Goal: Information Seeking & Learning: Check status

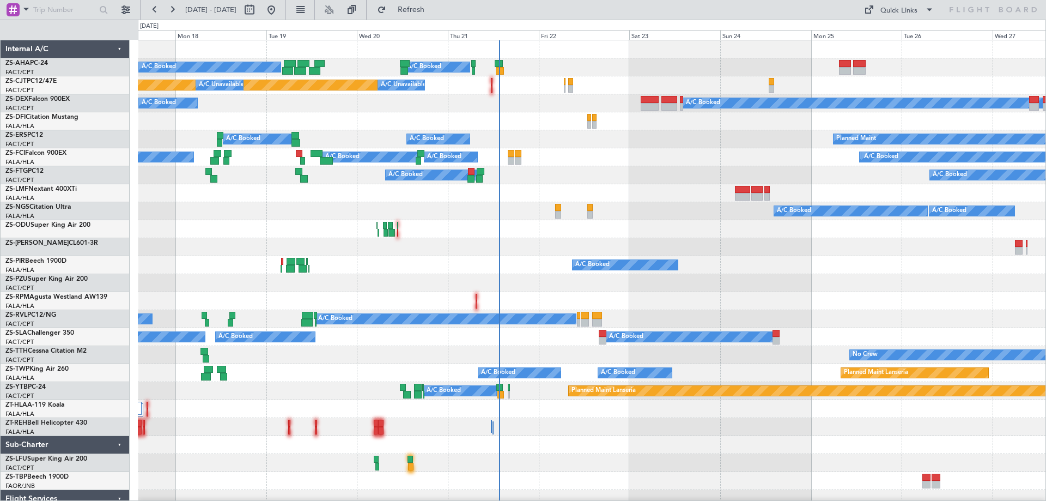
click at [730, 166] on div "A/C Booked A/C Booked A/C Booked A/C Booked Planned Maint A/C Unavailable A/C U…" at bounding box center [592, 270] width 908 height 461
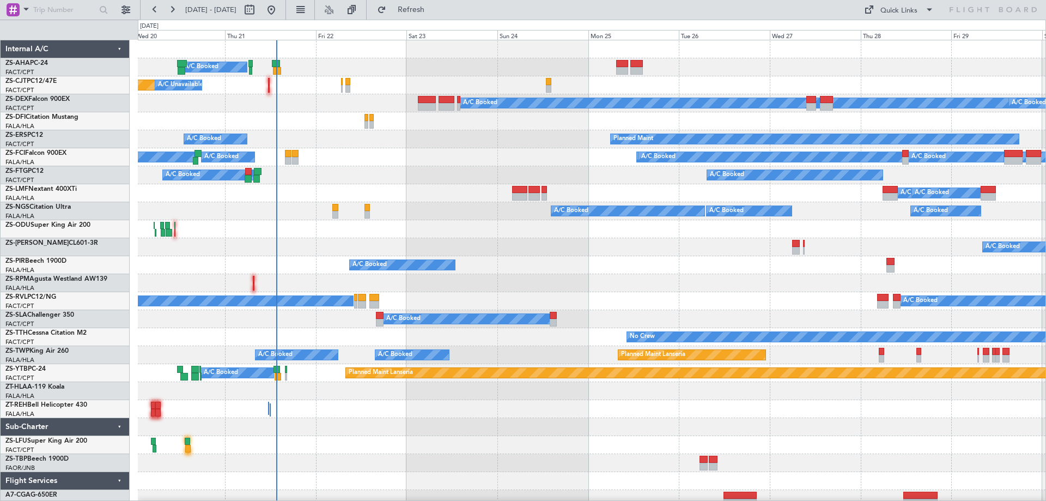
click at [509, 165] on div "A/C Booked A/C Booked A/C Booked A/C Booked A/C Booked A/C Booked" at bounding box center [591, 157] width 907 height 18
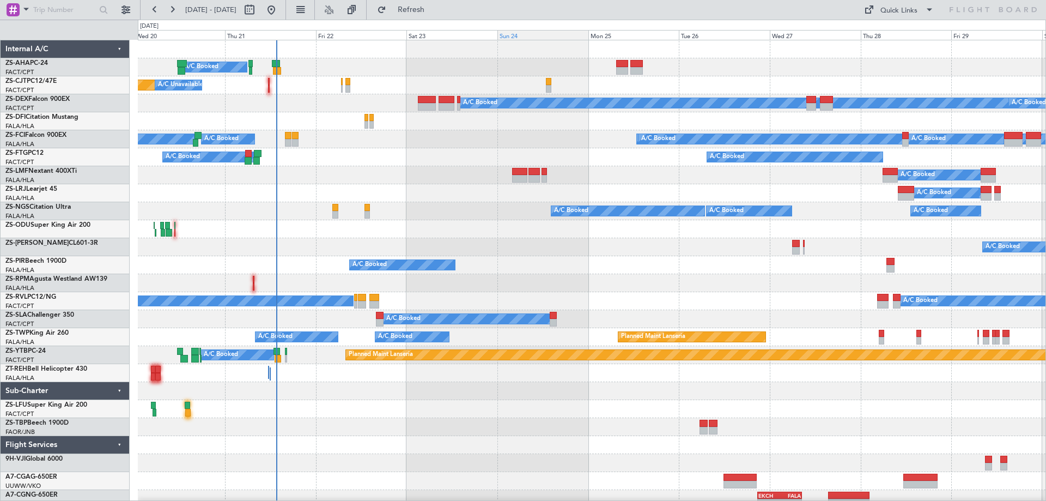
click at [518, 34] on div "Sun 24" at bounding box center [542, 35] width 91 height 10
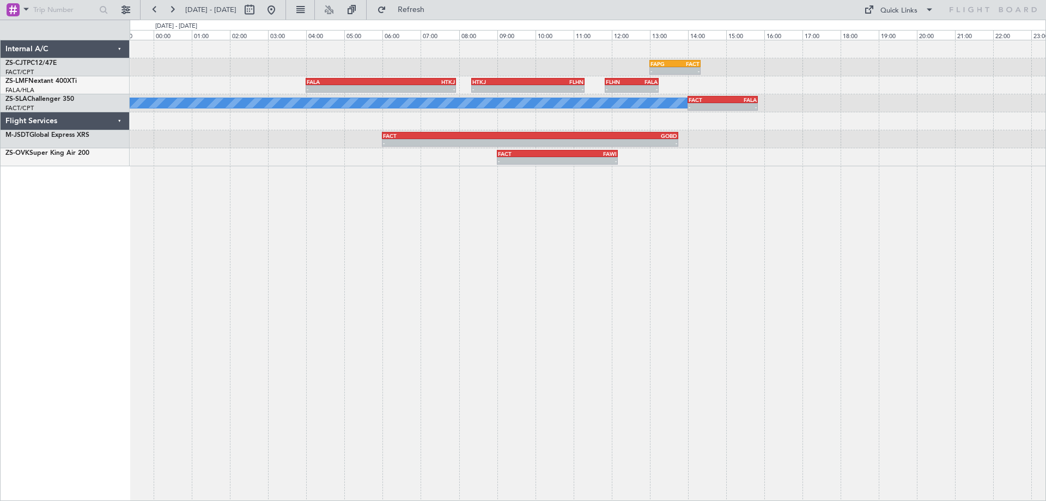
click at [517, 321] on div "- - FAPG 13:00 Z FACT 14:20 Z - - FALA 04:00 Z HTKJ 07:56 Z - - HTKJ 08:20 Z FL…" at bounding box center [588, 270] width 916 height 461
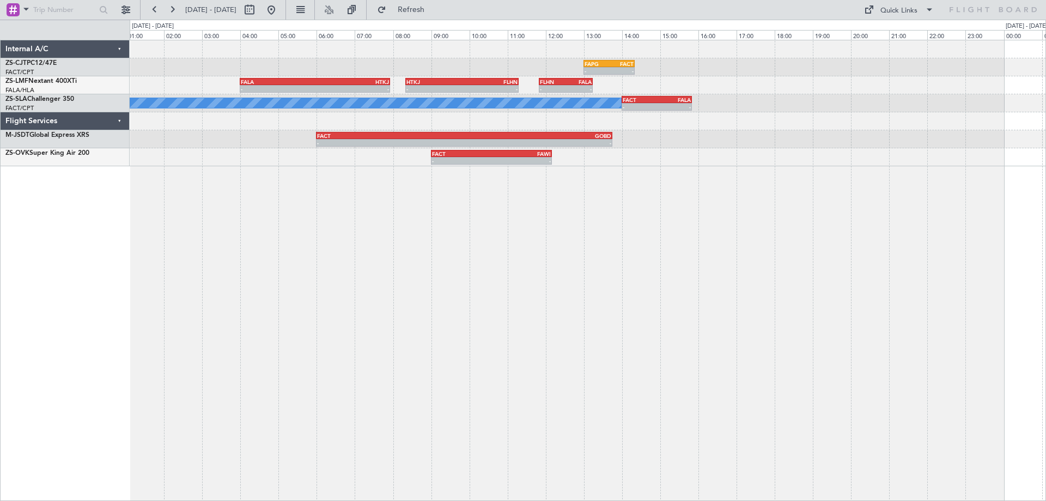
click at [313, 322] on div "- - FAPG 13:00 Z FACT 14:20 Z - - FALA 04:00 Z HTKJ 07:56 Z - - HTKJ 08:20 Z FL…" at bounding box center [588, 270] width 916 height 461
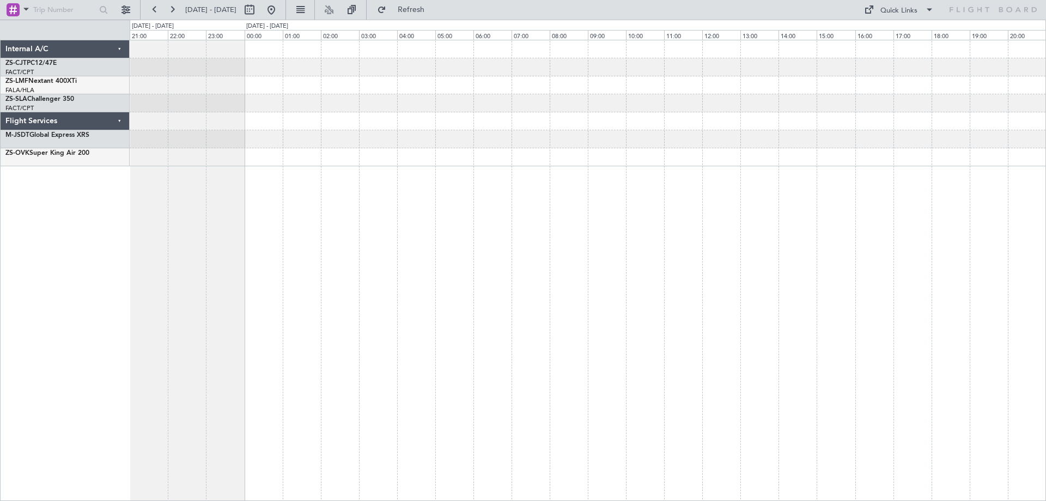
click at [515, 359] on div "- - FACT 14:00 Z FALA 15:50 Z" at bounding box center [588, 270] width 916 height 461
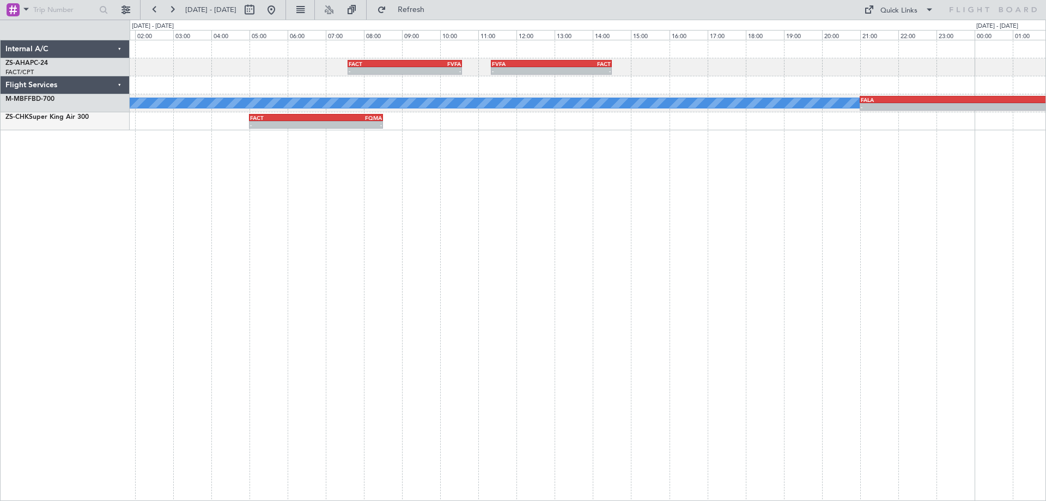
click at [537, 325] on div "- - FACT 07:35 Z FVFA 10:35 Z - - FVFA 11:20 Z FACT 14:30 Z A/C Booked - - FALA…" at bounding box center [588, 270] width 916 height 461
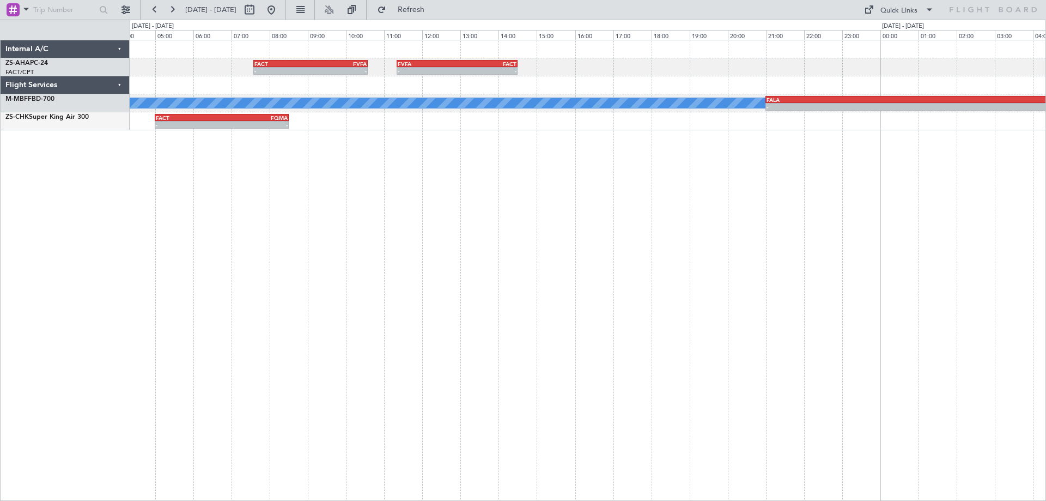
click at [599, 317] on div "- - FACT 07:35 Z FVFA 10:35 Z - - FVFA 11:20 Z FACT 14:30 Z A/C Booked - - FALA…" at bounding box center [588, 270] width 916 height 461
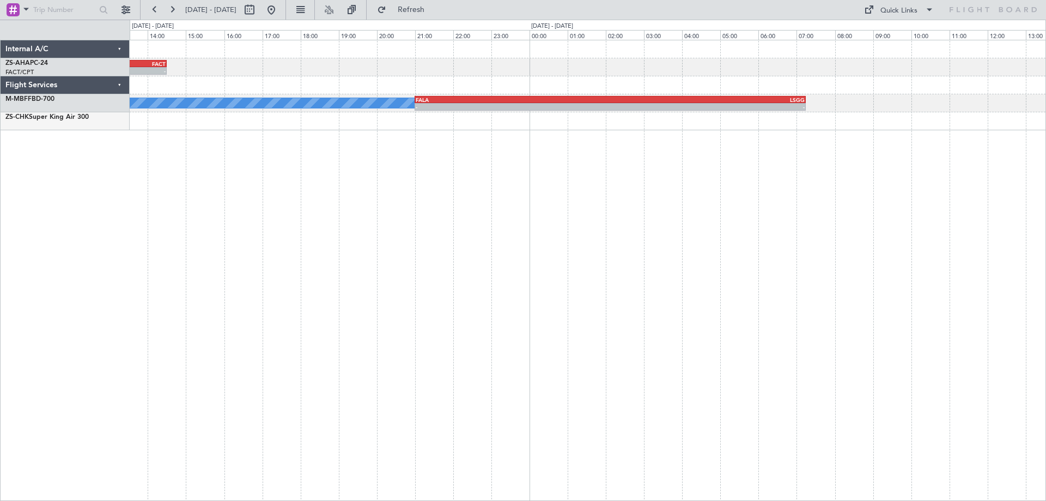
click at [567, 312] on div "- - FVFA 11:20 Z FACT 14:30 Z FACT 07:35 Z FVFA 10:35 Z - - A/C Booked - - FALA…" at bounding box center [588, 270] width 916 height 461
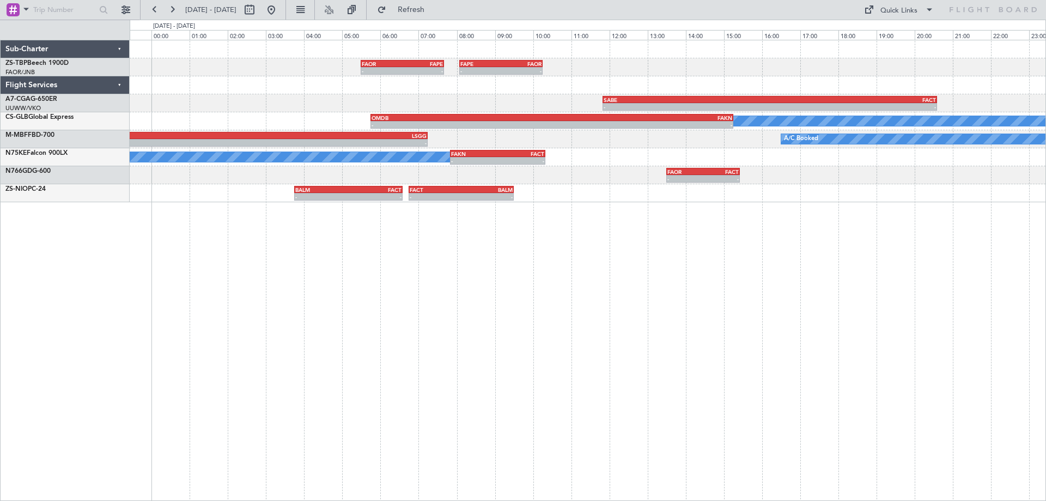
click at [751, 306] on div "- - FAOR 05:30 Z FAPE 07:40 Z - - FAPE 08:05 Z FAOR 10:15 Z - - SABE 11:50 Z FA…" at bounding box center [588, 270] width 916 height 461
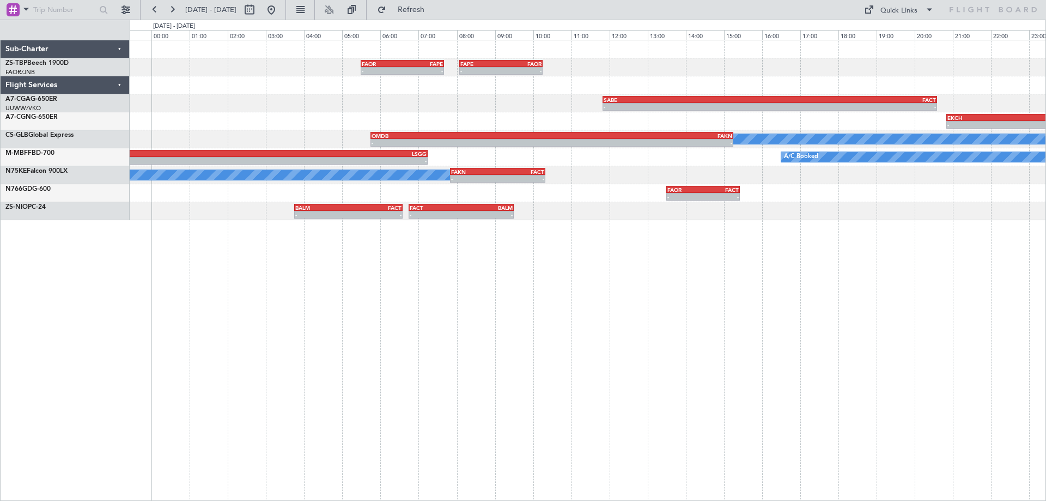
click at [568, 329] on div "- - FAOR 05:30 Z FAPE 07:40 Z - - FAPE 08:05 Z FAOR 10:15 Z - - SABE 11:50 Z FA…" at bounding box center [588, 270] width 916 height 461
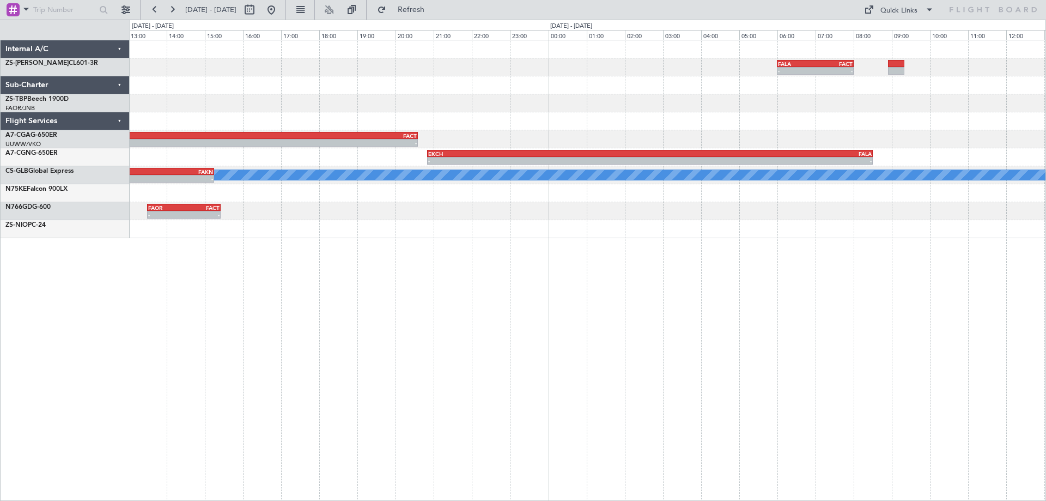
click at [722, 350] on div "- - FALA 06:00 Z FACT 08:00 Z - - FAPE 08:05 Z FAOR 10:15 Z FAOR 05:30 Z FAPE 0…" at bounding box center [588, 270] width 916 height 461
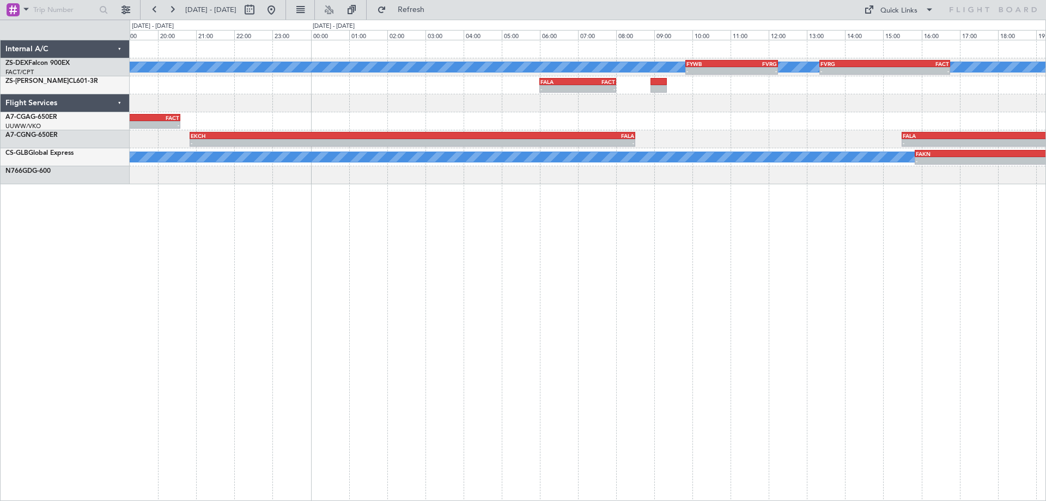
click at [647, 364] on div "A/C Booked A/C Booked - - FYWB 09:50 Z FVRG 12:15 Z - - FVRG 13:20 Z FACT 16:45…" at bounding box center [588, 270] width 916 height 461
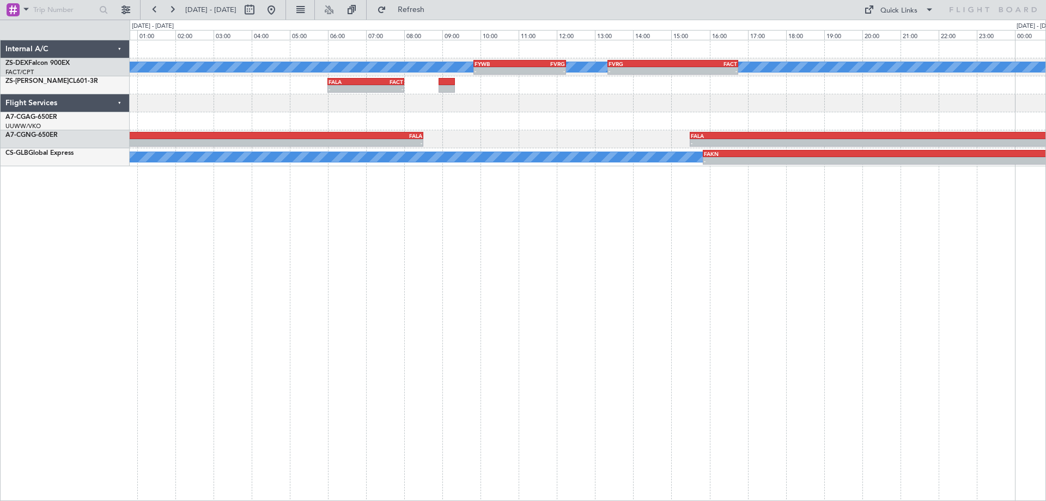
click at [661, 391] on div "A/C Booked A/C Booked - - FYWB 09:50 Z FVRG 12:15 Z - - FVRG 13:20 Z FACT 16:45…" at bounding box center [588, 270] width 916 height 461
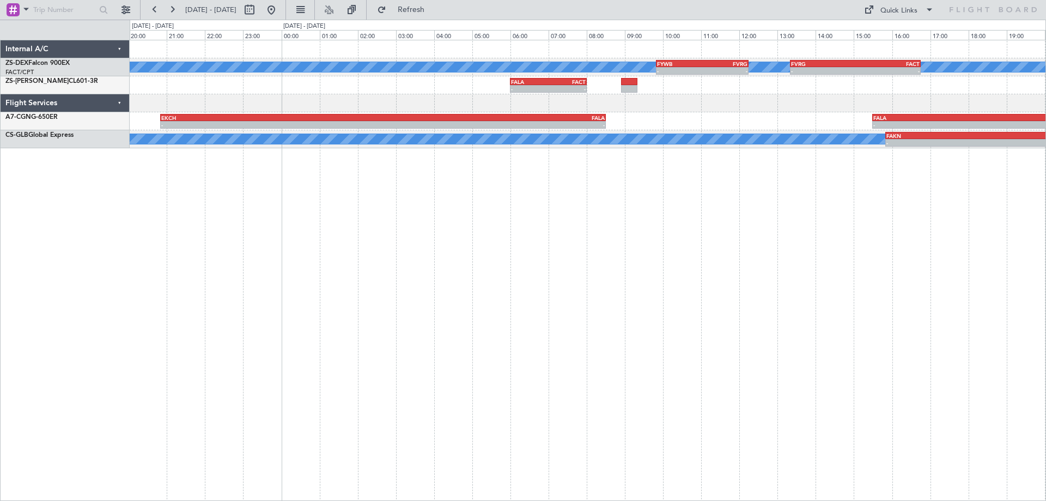
click at [700, 345] on div "A/C Booked A/C Booked - - FYWB 09:50 Z FVRG 12:15 Z - - FVRG 13:20 Z FACT 16:45…" at bounding box center [588, 270] width 916 height 461
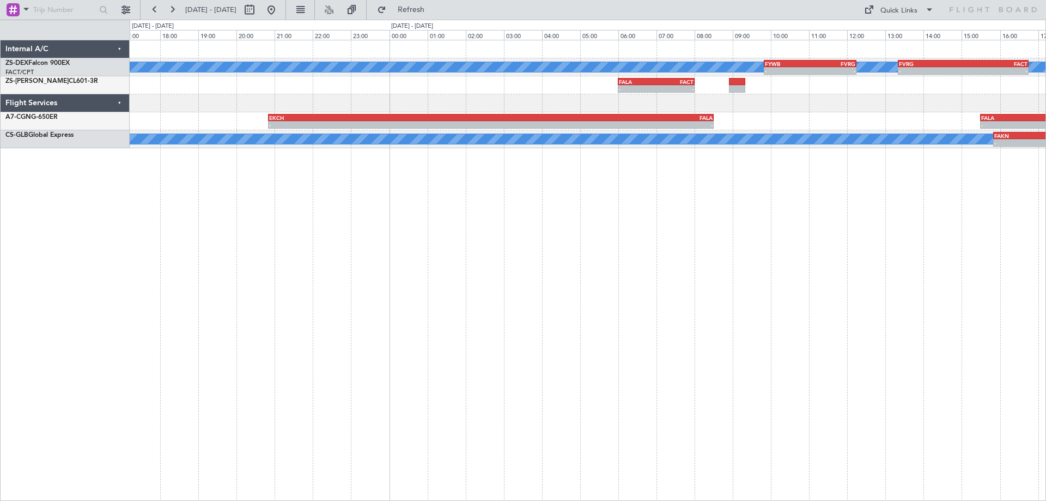
click at [827, 368] on div "A/C Booked A/C Booked - - FYWB 09:50 Z FVRG 12:15 Z - - FVRG 13:20 Z FACT 16:45…" at bounding box center [588, 270] width 916 height 461
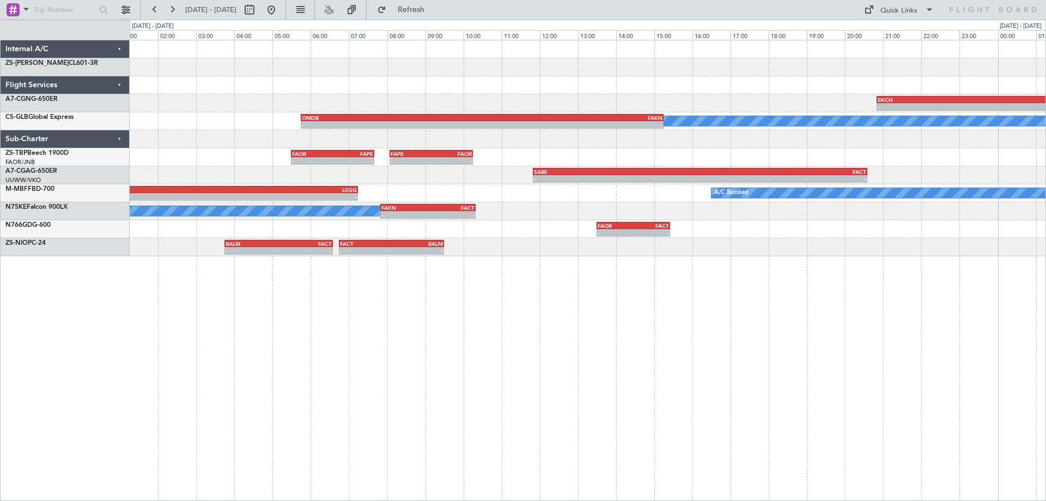
click at [611, 328] on div "FALA 06:00 Z FACT 08:00 Z - - - - EKCH 20:50 Z FALA 08:30 Z A/C Booked OMDB 05:…" at bounding box center [588, 270] width 916 height 461
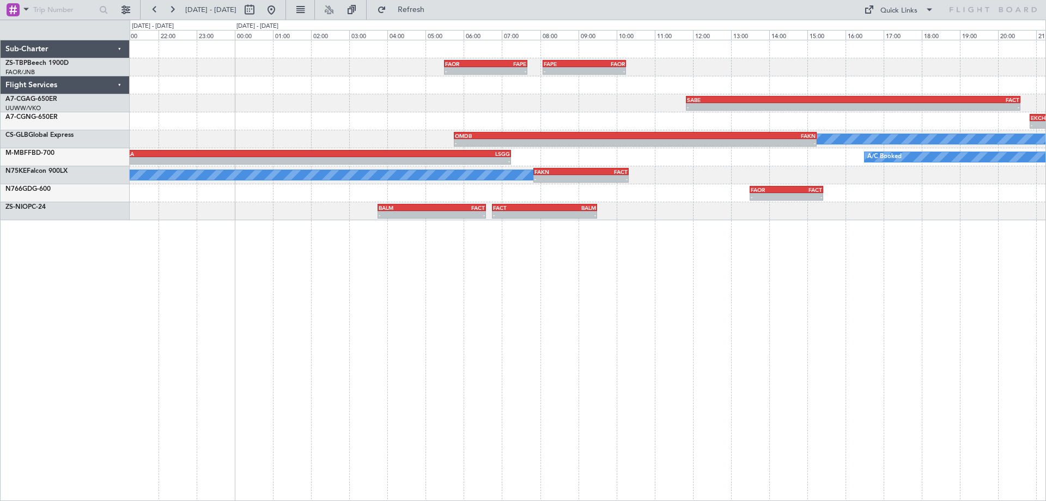
click at [527, 381] on div "- - FAOR 05:30 Z FAPE 07:40 Z - - FAPE 08:05 Z FAOR 10:15 Z - - SABE 11:50 Z FA…" at bounding box center [588, 270] width 916 height 461
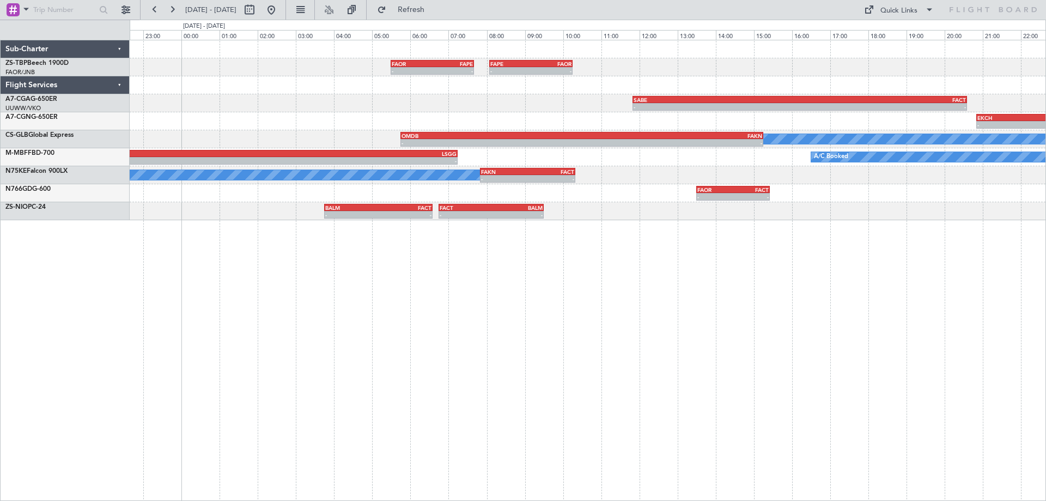
click at [556, 335] on div "- - FAOR 05:30 Z FAPE 07:40 Z - - FAPE 08:05 Z FAOR 10:15 Z - - SABE 11:50 Z FA…" at bounding box center [588, 270] width 916 height 461
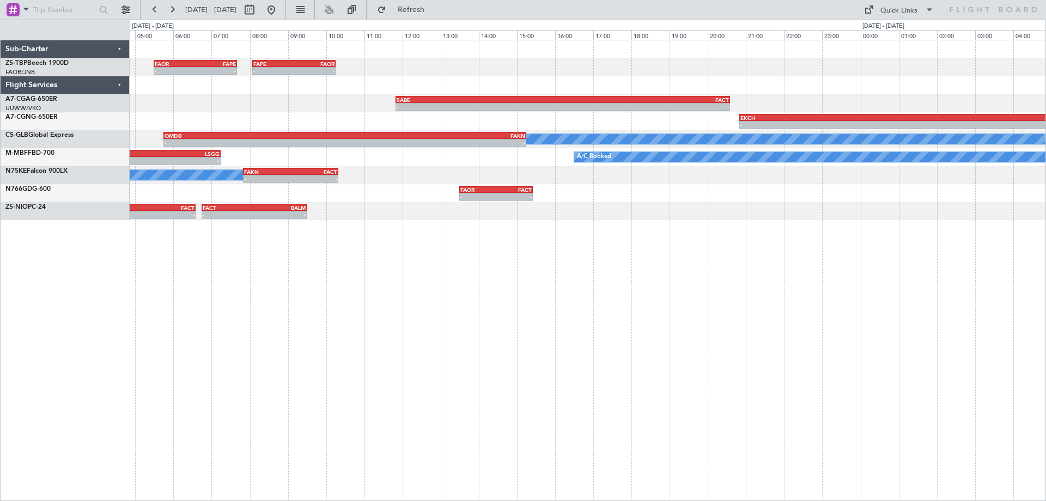
click at [458, 359] on div "- - FAOR 05:30 Z FAPE 07:40 Z - - FAPE 08:05 Z FAOR 10:15 Z - - SABE 11:50 Z FA…" at bounding box center [588, 270] width 916 height 461
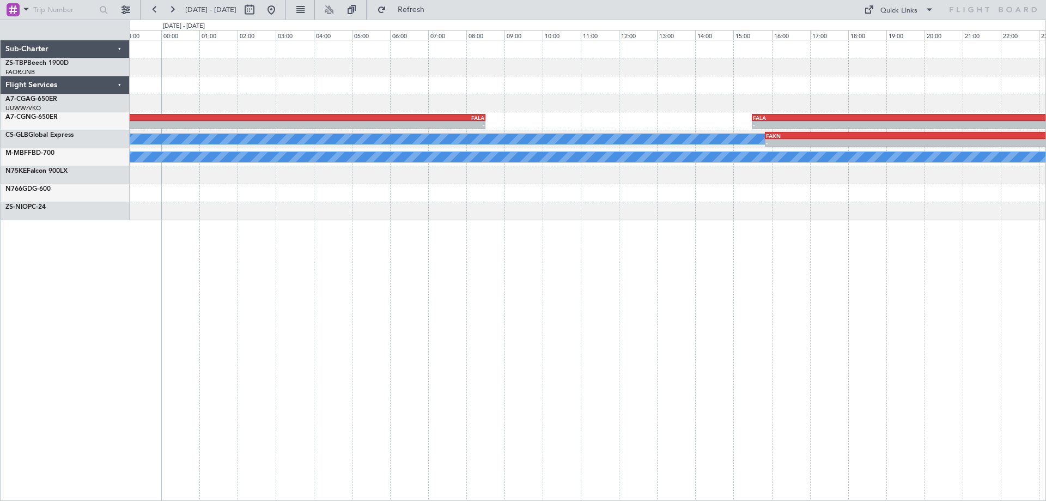
click at [327, 354] on div "SABE 11:50 Z FACT 20:35 Z - - - - EKCH 20:50 Z FALA 08:30 Z - - FALA 15:30 Z EK…" at bounding box center [588, 270] width 916 height 461
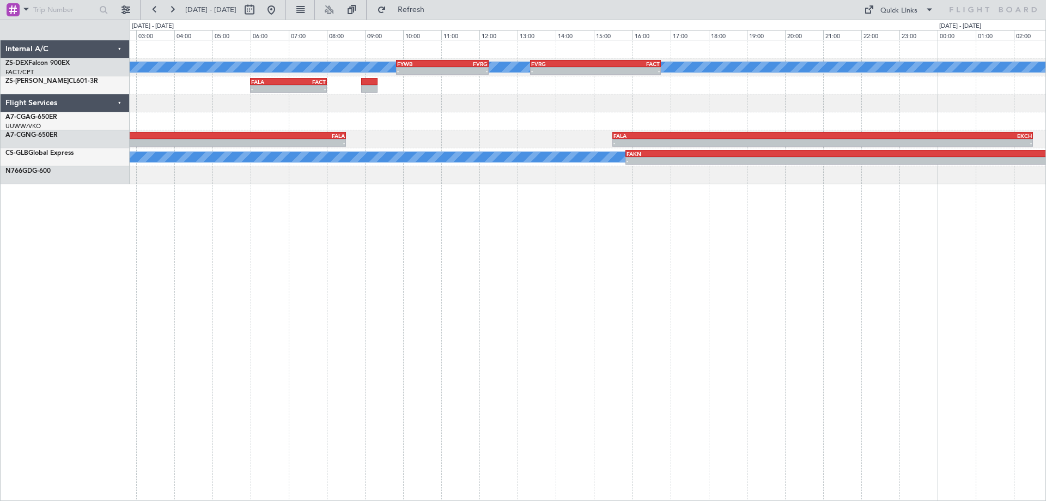
click at [333, 356] on div "A/C Booked A/C Booked - - FYWB 09:50 Z FVRG 12:15 Z - - FVRG 13:20 Z FACT 16:45…" at bounding box center [588, 270] width 916 height 461
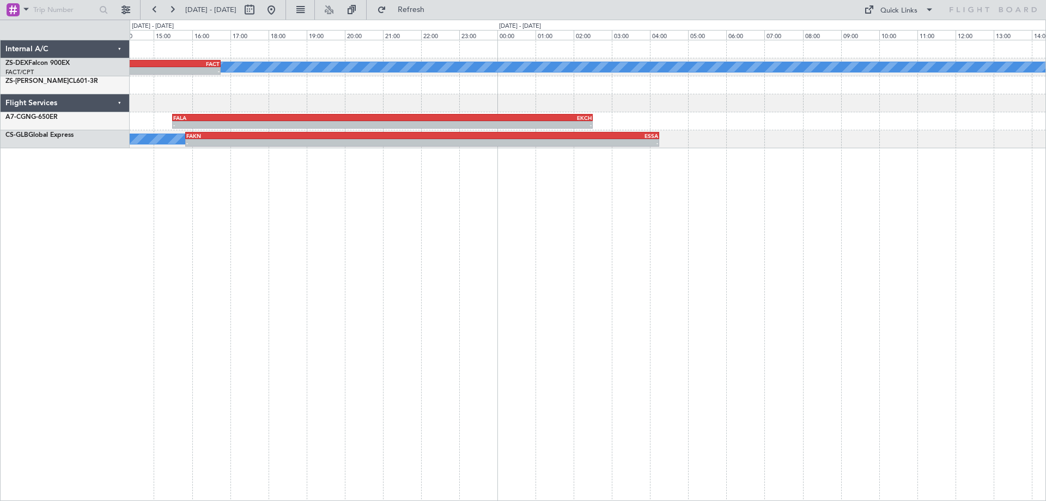
click at [441, 362] on div "A/C Booked - - FVRG 13:20 Z FACT 16:45 Z FYWB 09:50 Z FVRG 12:15 Z - - A/C Book…" at bounding box center [588, 270] width 916 height 461
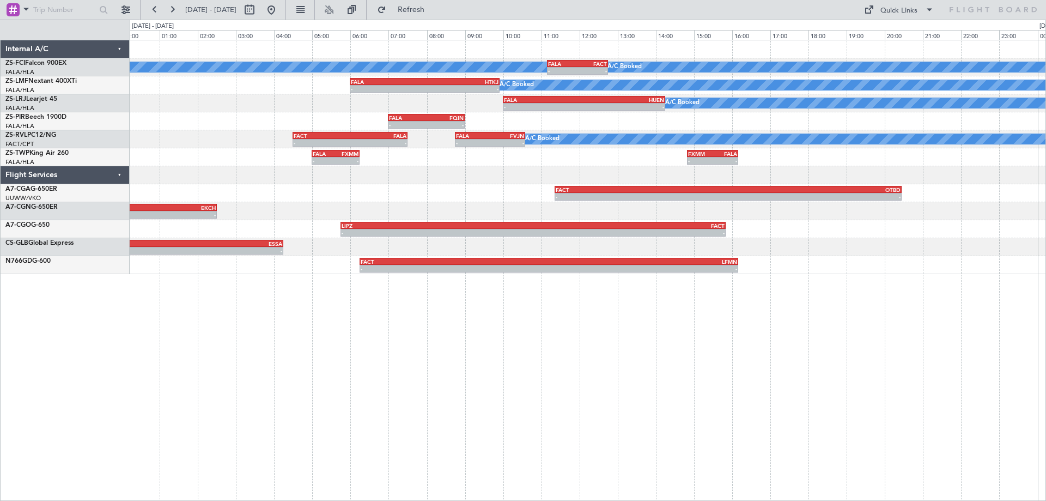
click at [696, 333] on div "A/C Booked A/C Booked A/C Booked - - FALA 11:10 Z FACT 12:45 Z A/C Booked A/C B…" at bounding box center [588, 270] width 916 height 461
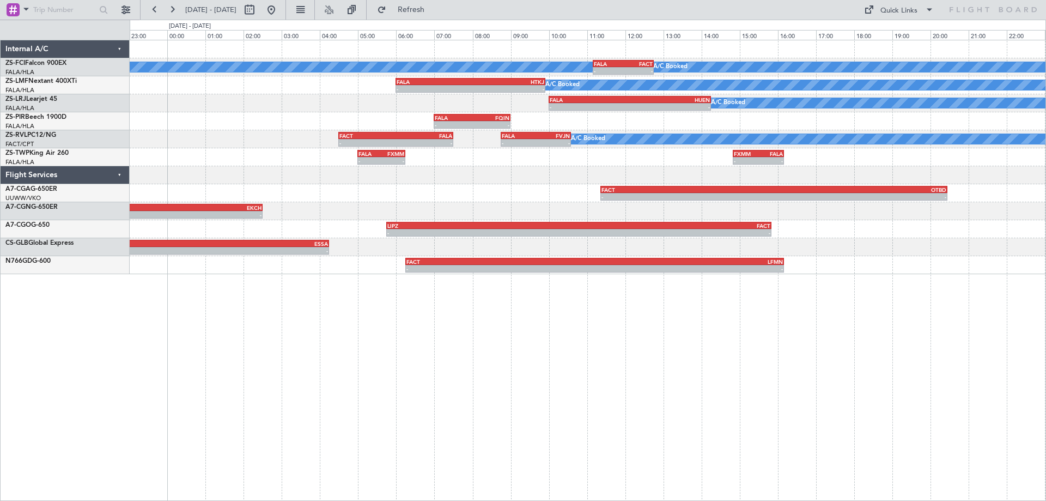
click at [582, 373] on div "A/C Booked A/C Booked A/C Booked - - FALA 11:10 Z FACT 12:45 Z A/C Booked A/C B…" at bounding box center [588, 270] width 916 height 461
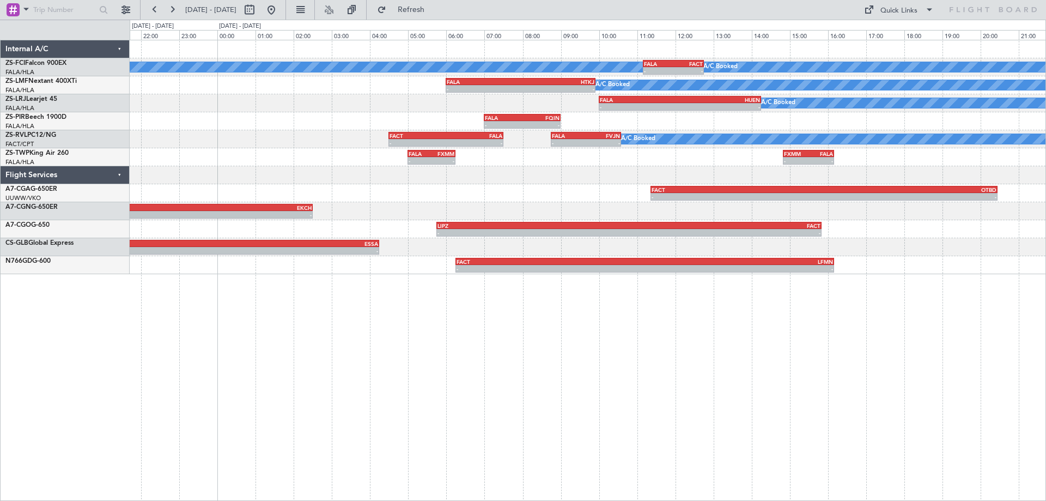
click at [766, 339] on div "A/C Booked A/C Booked A/C Booked - - FALA 11:10 Z FACT 12:45 Z A/C Booked A/C B…" at bounding box center [588, 270] width 916 height 461
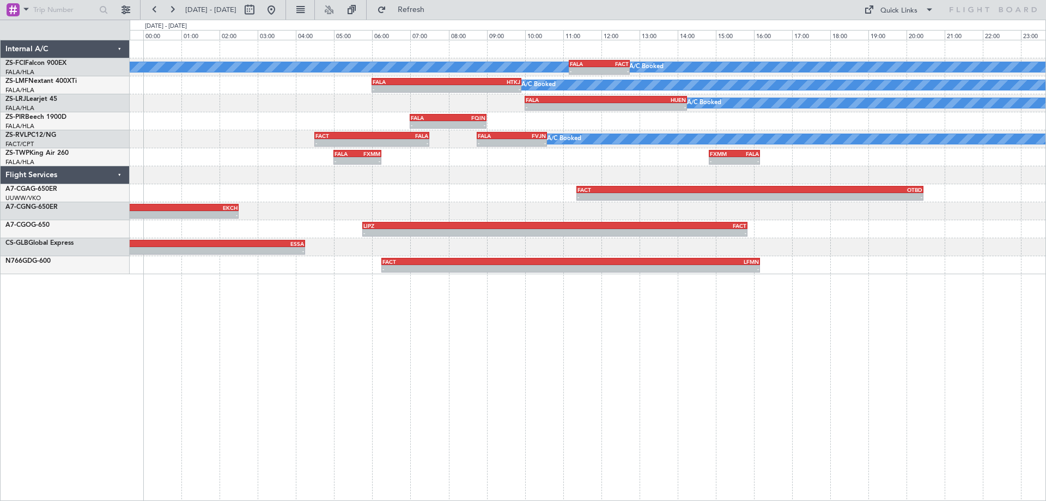
click at [851, 386] on div "A/C Booked A/C Booked A/C Booked - - FALA 11:10 Z FACT 12:45 Z A/C Booked A/C B…" at bounding box center [588, 270] width 916 height 461
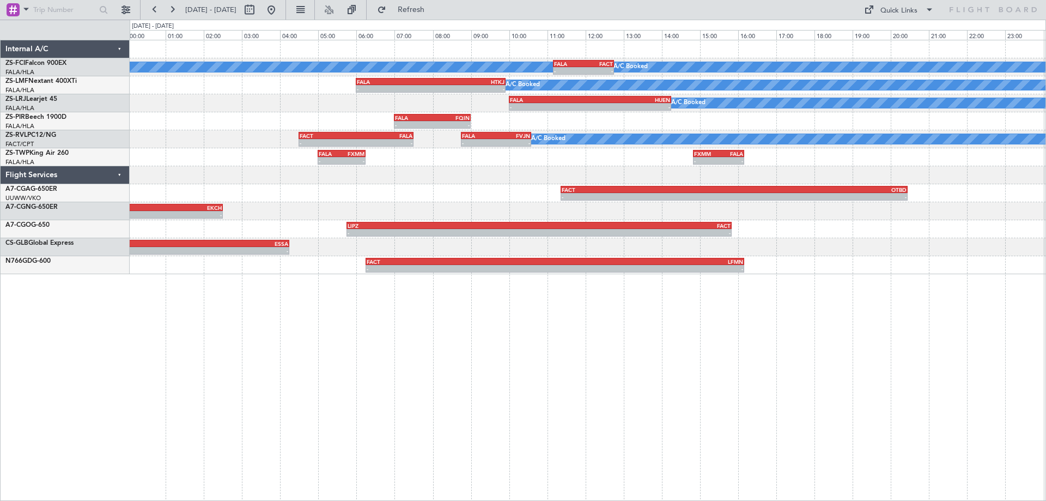
click at [776, 366] on div "A/C Booked A/C Booked A/C Booked - - FALA 11:10 Z FACT 12:45 Z A/C Booked A/C B…" at bounding box center [588, 270] width 916 height 461
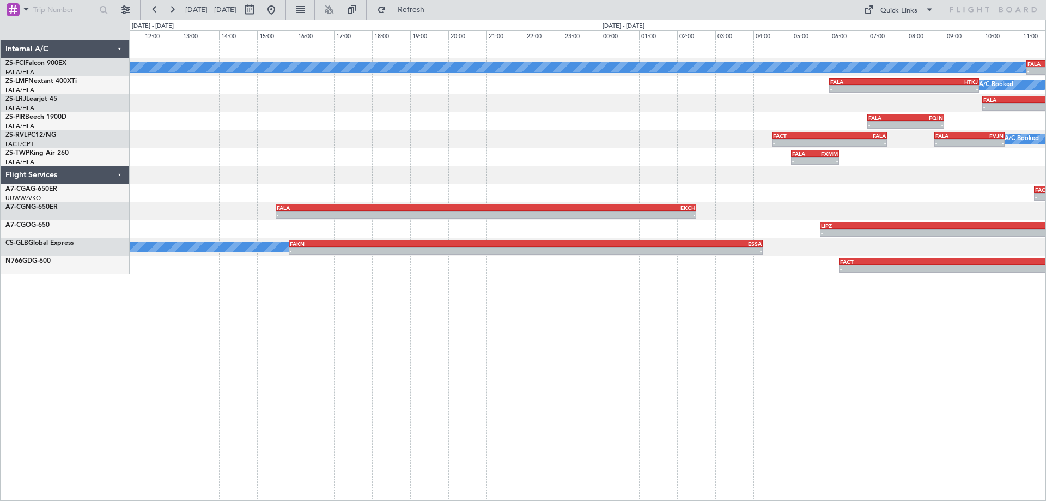
click at [984, 399] on div "A/C Booked A/C Booked - - FALA 11:10 Z FACT 12:45 Z A/C Booked A/C Booked - - F…" at bounding box center [588, 270] width 916 height 461
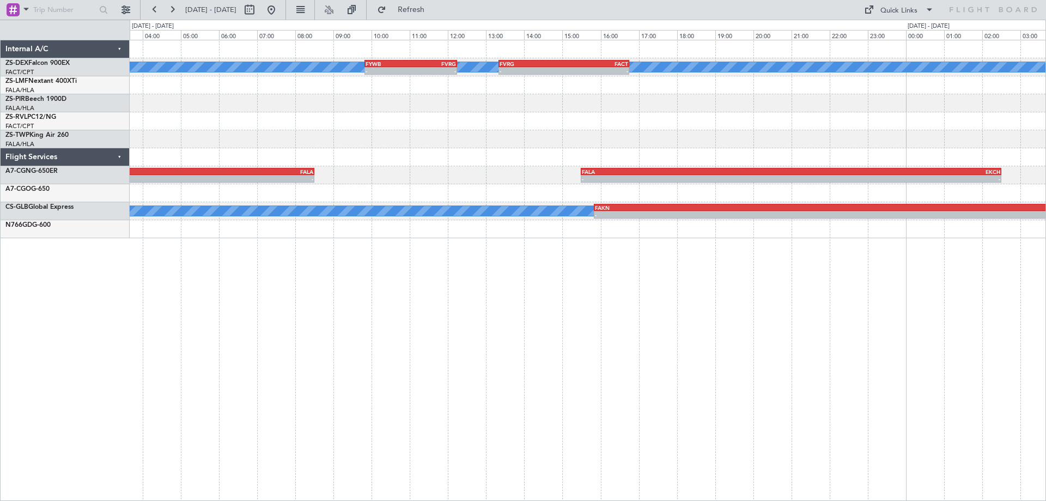
click at [762, 381] on div "A/C Booked A/C Booked - - FYWB 09:50 Z FVRG 12:15 Z - - FVRG 13:20 Z FACT 16:45…" at bounding box center [588, 270] width 916 height 461
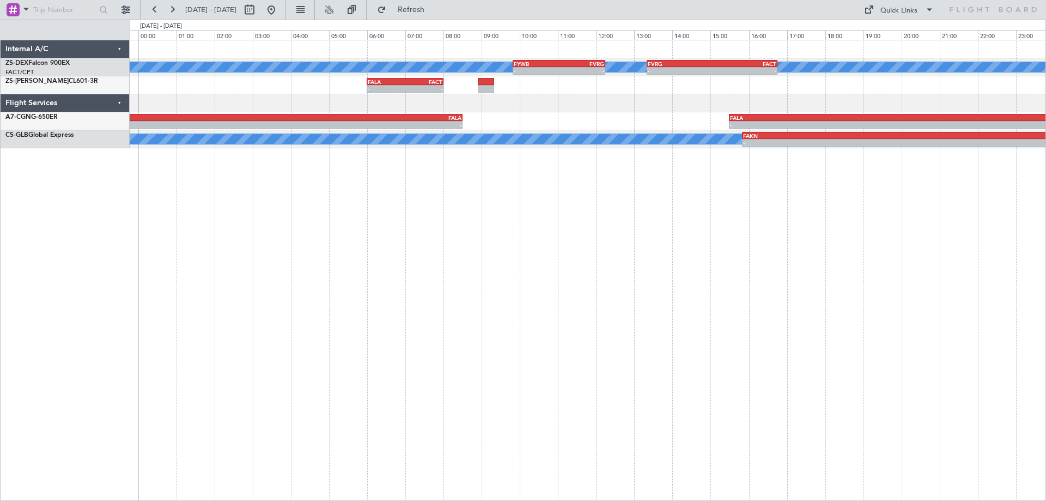
click at [473, 391] on div "A/C Booked A/C Booked - - FYWB 09:50 Z FVRG 12:15 Z - - FVRG 13:20 Z FACT 16:45…" at bounding box center [588, 270] width 916 height 461
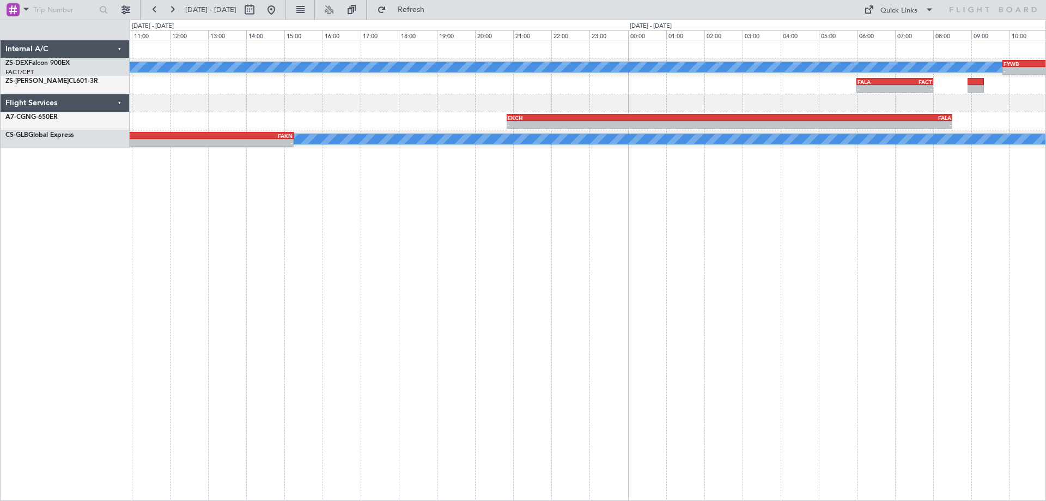
click at [828, 322] on div "A/C Booked A/C Booked - - FYWB 09:50 Z FVRG 12:15 Z - - FVRG 13:20 Z FACT 16:45…" at bounding box center [588, 270] width 916 height 461
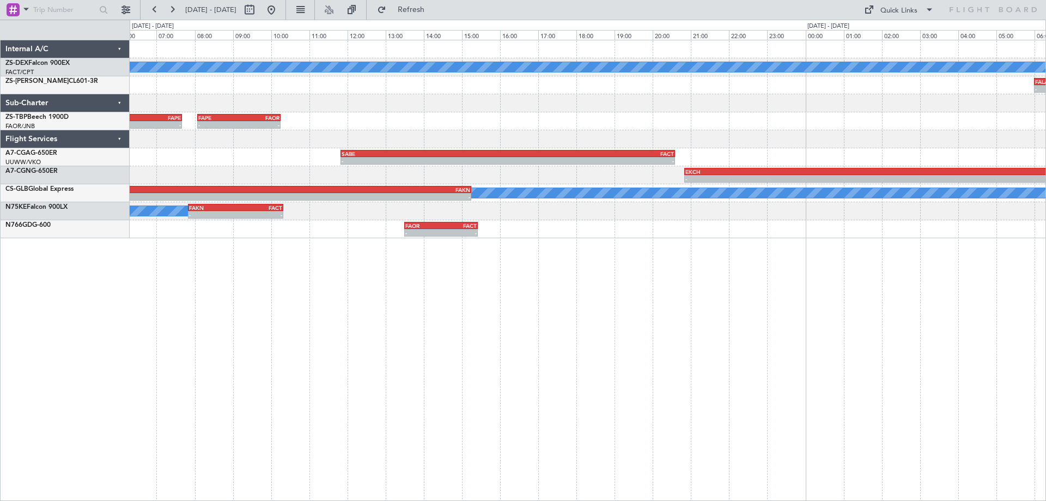
click at [875, 345] on div "A/C Booked A/C Booked FYWB 09:50 Z FVRG 12:15 Z - - - - FALA 06:00 Z FACT 08:00…" at bounding box center [588, 270] width 916 height 461
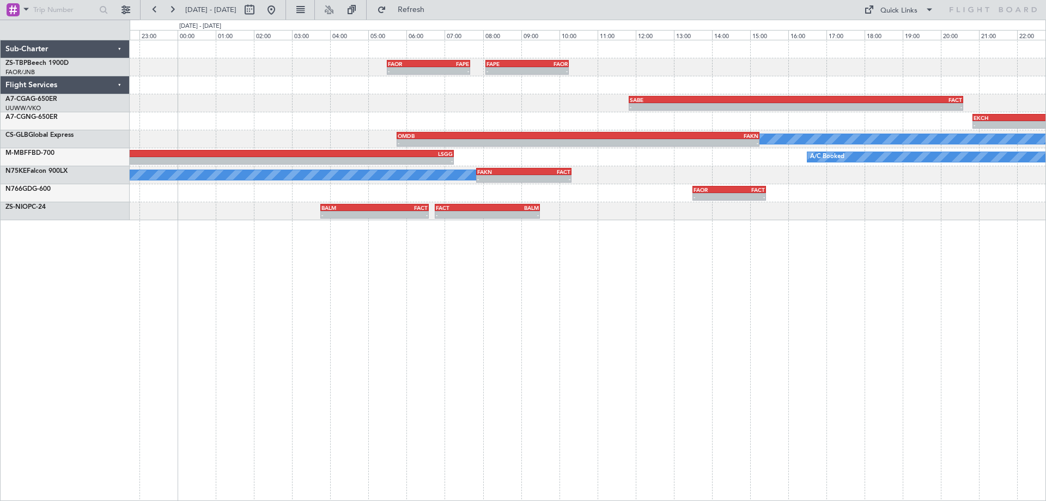
click at [825, 352] on div "- - FAPE 08:05 Z FAOR 10:15 Z FAOR 05:30 Z FAPE 07:40 Z - - - - SABE 11:50 Z FA…" at bounding box center [588, 270] width 916 height 461
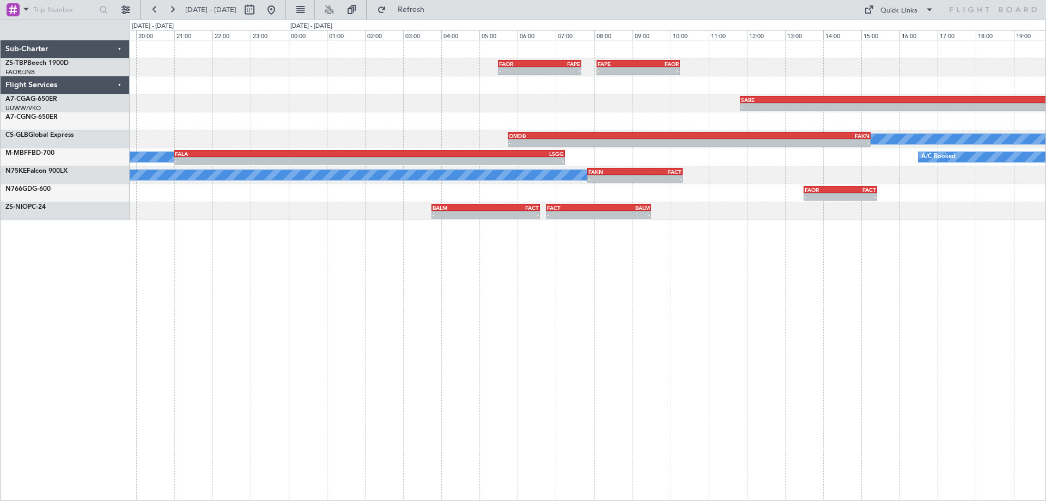
click at [536, 320] on div "- - FAPE 08:05 Z FAOR 10:15 Z FAOR 05:30 Z FAPE 07:40 Z - - - - SABE 11:50 Z FA…" at bounding box center [588, 270] width 916 height 461
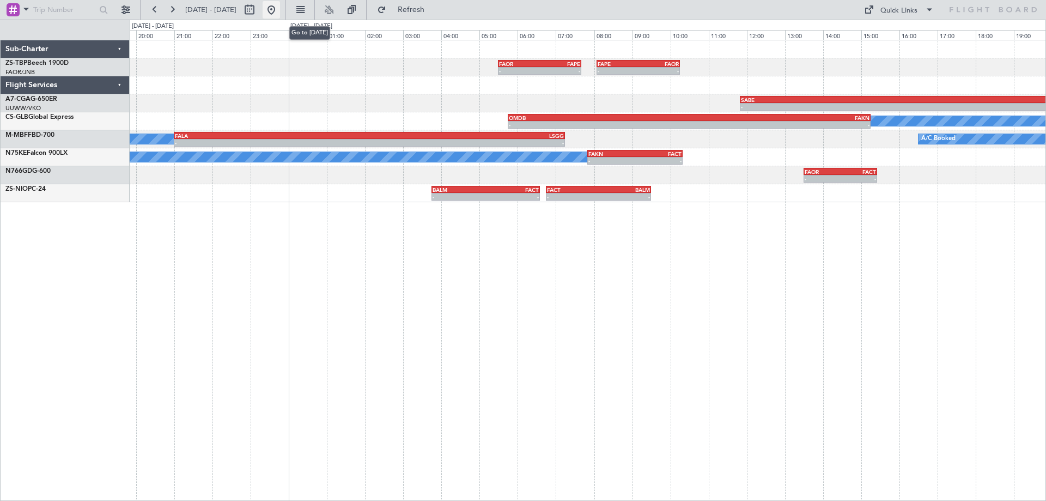
click at [280, 13] on button at bounding box center [271, 9] width 17 height 17
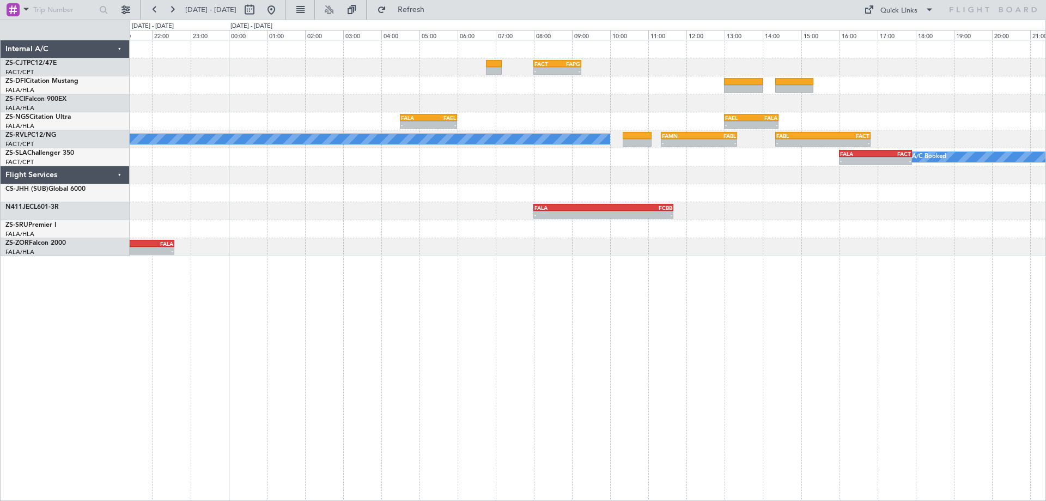
click at [587, 402] on div "- - FACT 08:00 Z FAPG 09:15 Z FVRG 17:50 Z FALA 19:30 Z - - FALA 16:00 Z FVRG 1…" at bounding box center [588, 270] width 916 height 461
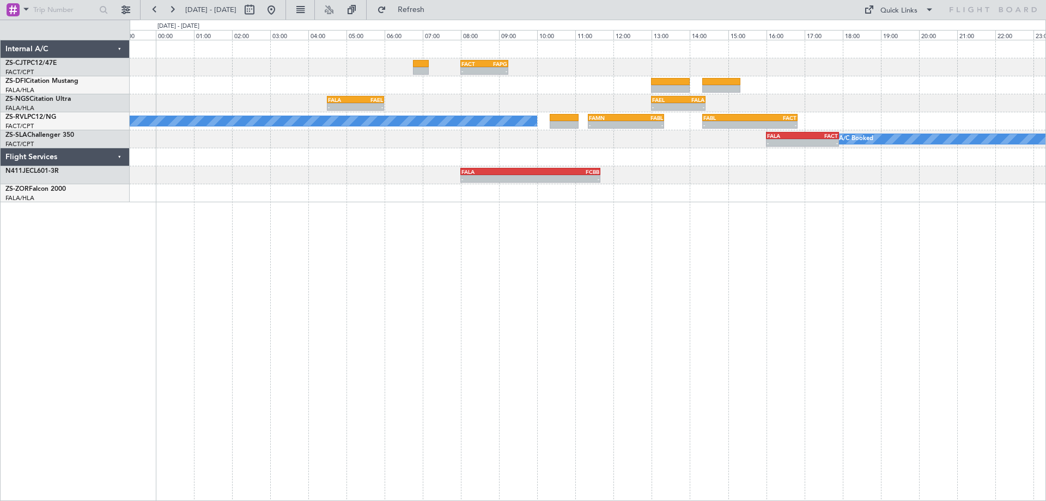
click at [625, 320] on div "- - FACT 08:00 Z FAPG 09:15 Z - - FALA 04:30 Z FAEL 06:00 Z - - FAEL 13:00 Z FA…" at bounding box center [588, 270] width 916 height 461
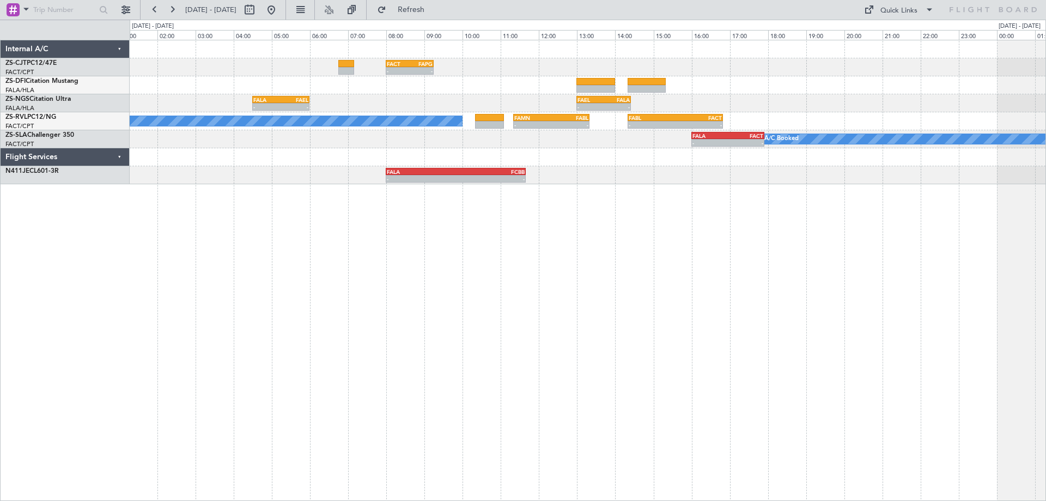
click at [577, 273] on div "- - FACT 08:00 Z FAPG 09:15 Z - - FALA 04:30 Z FAEL 06:00 Z - - FAEL 13:00 Z FA…" at bounding box center [588, 270] width 916 height 461
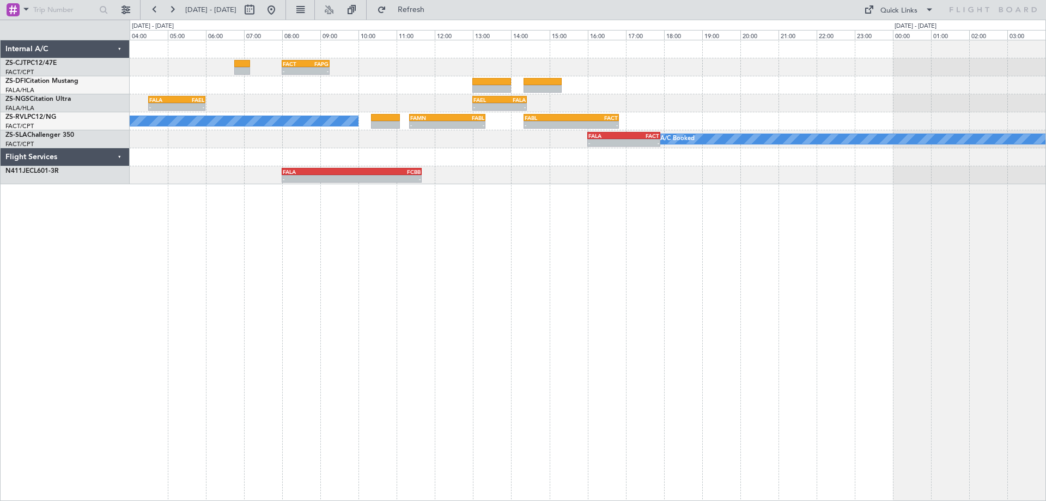
click at [731, 291] on div "- - FACT 08:00 Z FAPG 09:15 Z - - FALA 04:30 Z FAEL 06:00 Z - - FAEL 13:00 Z FA…" at bounding box center [588, 270] width 916 height 461
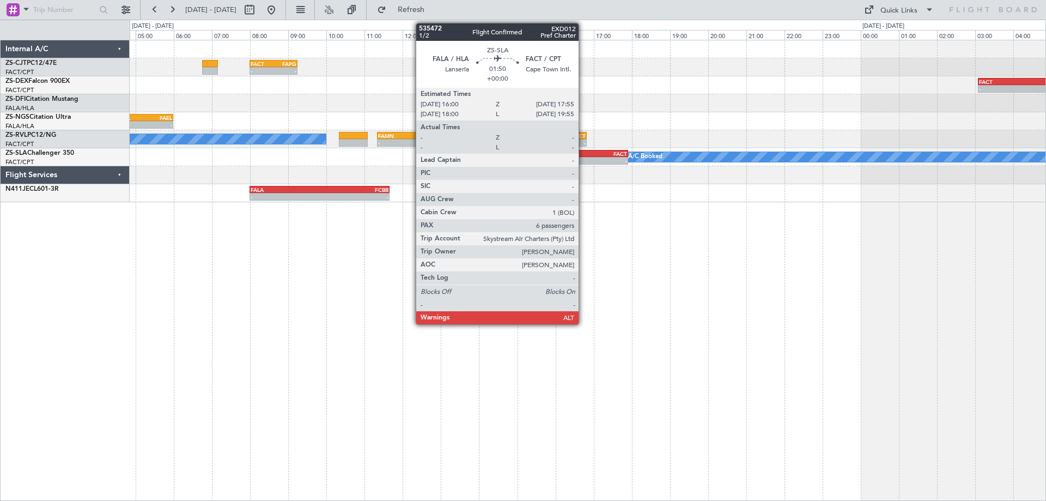
click at [583, 160] on div "-" at bounding box center [573, 160] width 35 height 7
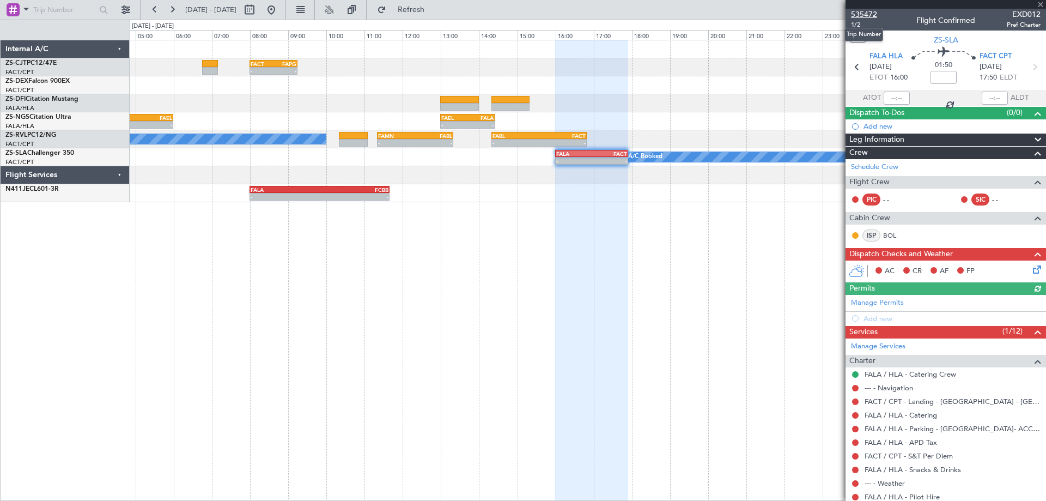
click at [868, 17] on span "535472" at bounding box center [864, 14] width 26 height 11
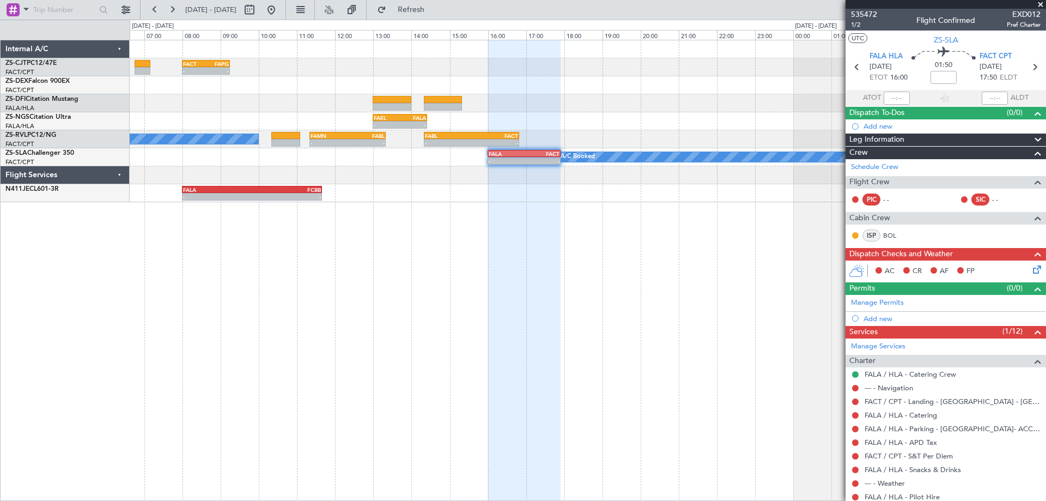
click at [303, 245] on div "- - FACT 08:00 Z FAPG 09:15 Z - - FACT 03:05 Z HTKJ 07:50 Z - - HTKJ 08:35 Z FY…" at bounding box center [588, 270] width 916 height 461
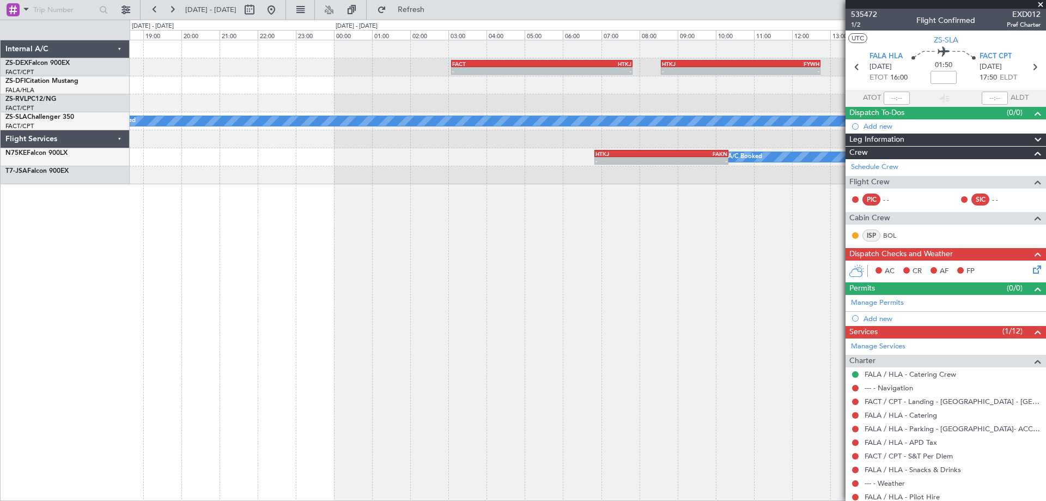
click at [503, 264] on div "- - FACT 03:05 Z HTKJ 07:50 Z - - HTKJ 08:35 Z FYWH 12:45 Z A/C Booked FABL 14:…" at bounding box center [588, 270] width 916 height 461
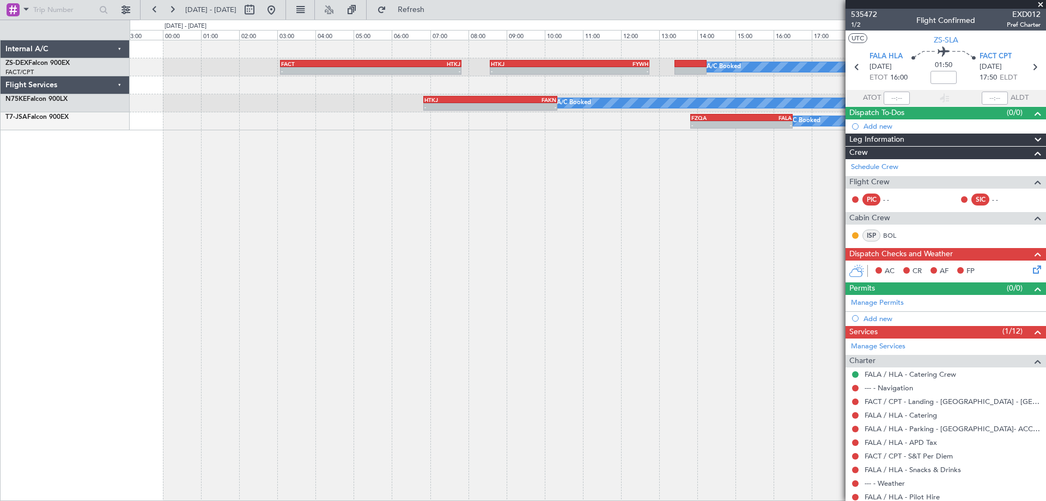
click at [420, 287] on div "- - FACT 03:05 Z HTKJ 07:50 Z - - HTKJ 08:35 Z FYWH 12:45 Z A/C Booked A/C Book…" at bounding box center [588, 270] width 916 height 461
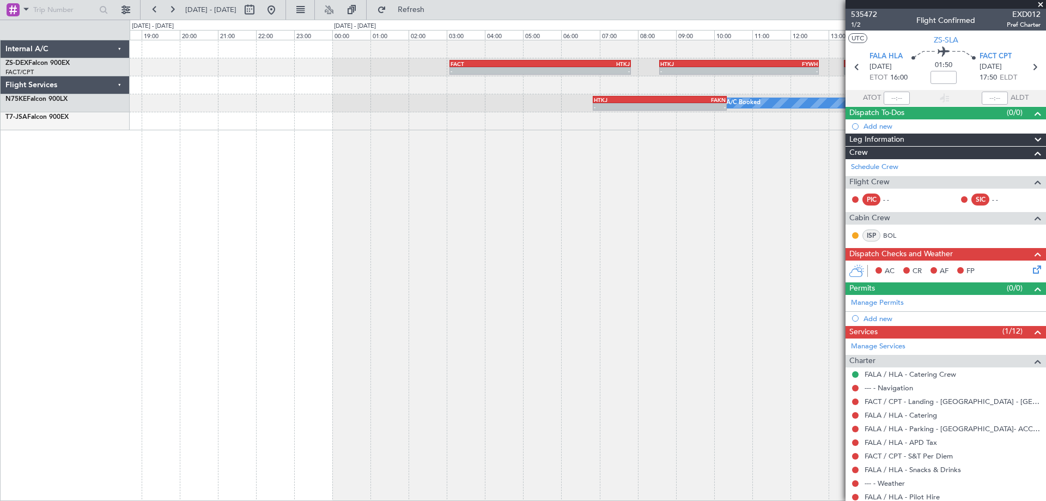
click at [755, 191] on div "- - FACT 03:05 Z HTKJ 07:50 Z - - HTKJ 08:35 Z FYWH 12:45 Z A/C Booked A/C Book…" at bounding box center [588, 270] width 916 height 461
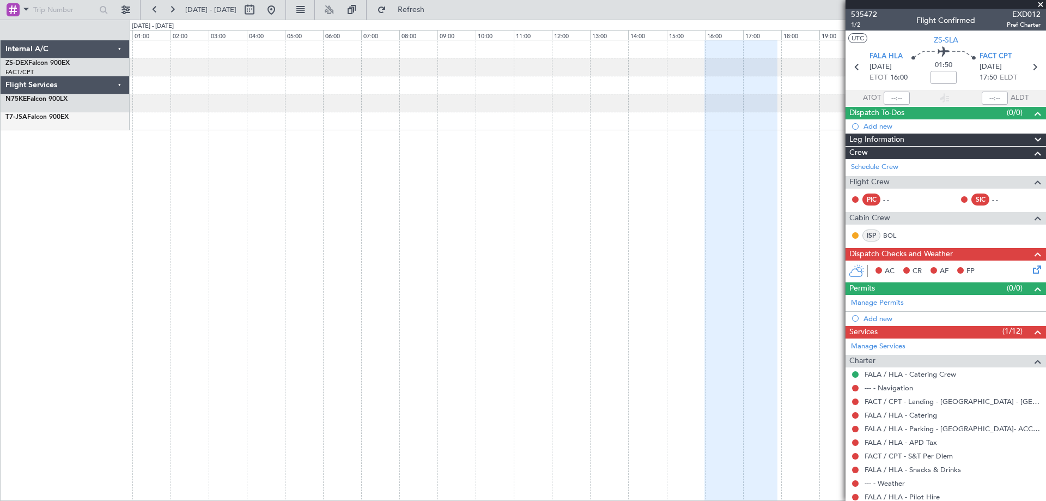
click at [648, 208] on div "FACT 03:05 Z HTKJ 07:50 Z - - HTKJ 06:50 Z FAKN 10:20 Z - -" at bounding box center [588, 270] width 916 height 461
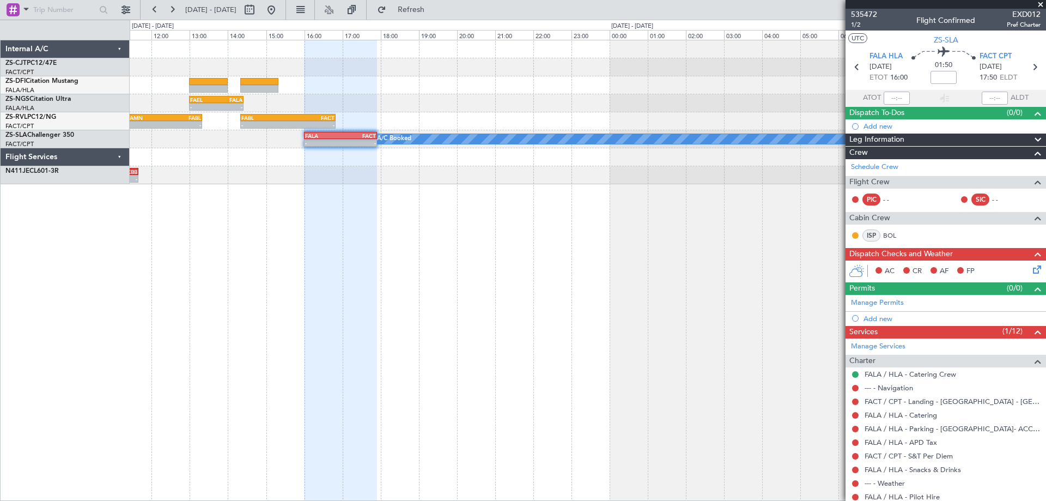
click at [209, 265] on div "- - FACT 08:00 Z FAPG 09:15 Z - - FAEL 13:00 Z FALA 14:25 Z - - FALA 04:30 Z FA…" at bounding box center [588, 270] width 916 height 461
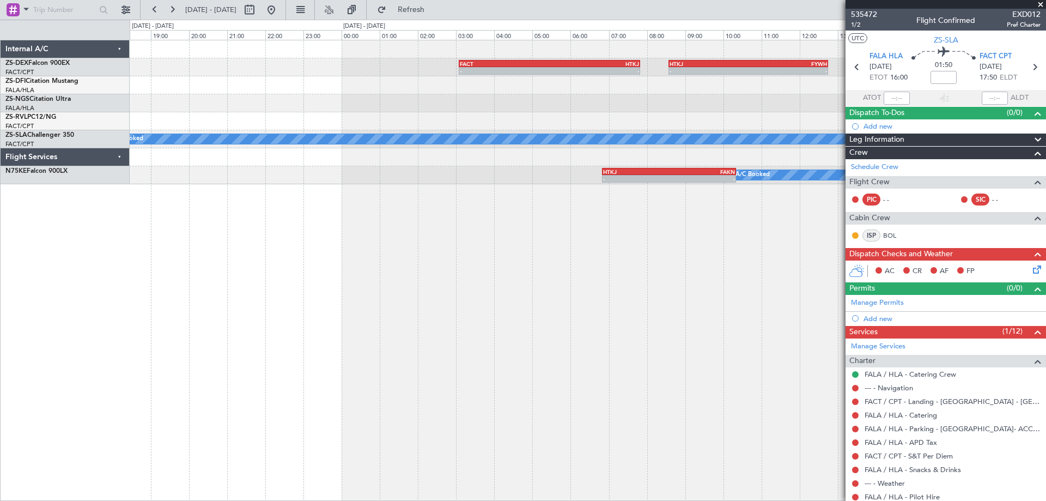
click at [354, 294] on div "- - FACT 03:05 Z HTKJ 07:50 Z - - HTKJ 08:35 Z FYWH 12:45 Z A/C Booked FAEL 13:…" at bounding box center [588, 270] width 916 height 461
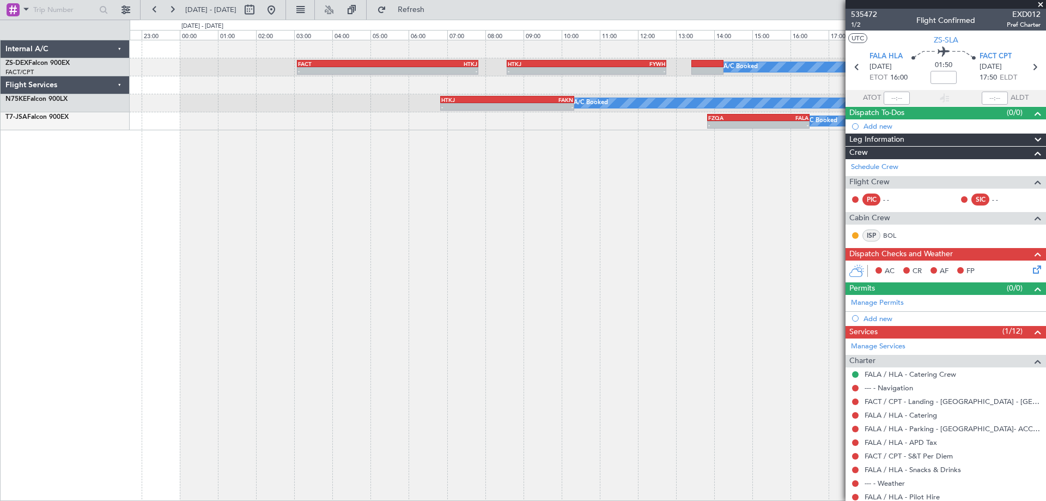
click at [560, 288] on div "- - FACT 03:05 Z HTKJ 07:50 Z - - HTKJ 08:35 Z FYWH 12:45 Z A/C Booked A/C Book…" at bounding box center [588, 270] width 916 height 461
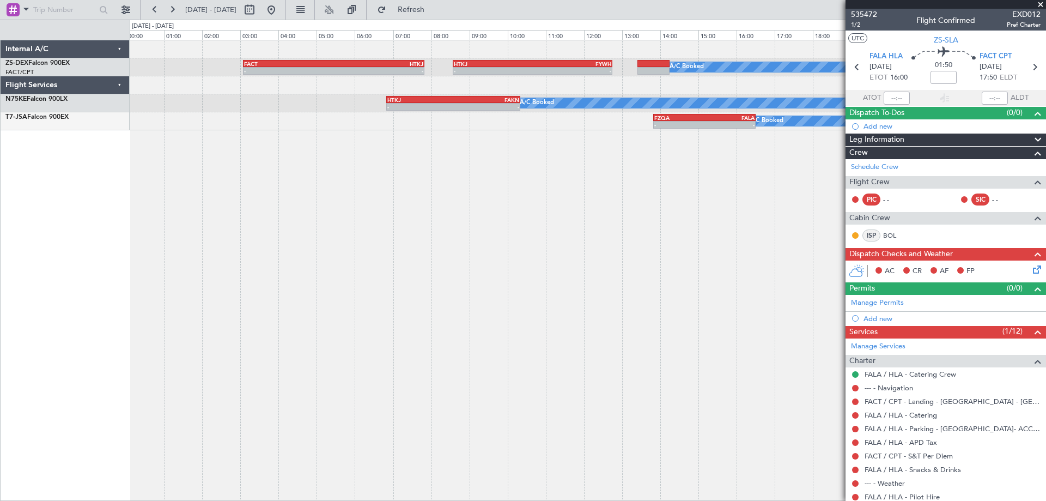
click at [522, 364] on div "- - FACT 03:05 Z HTKJ 07:50 Z - - HTKJ 08:35 Z FYWH 12:45 Z A/C Booked A/C Book…" at bounding box center [588, 270] width 916 height 461
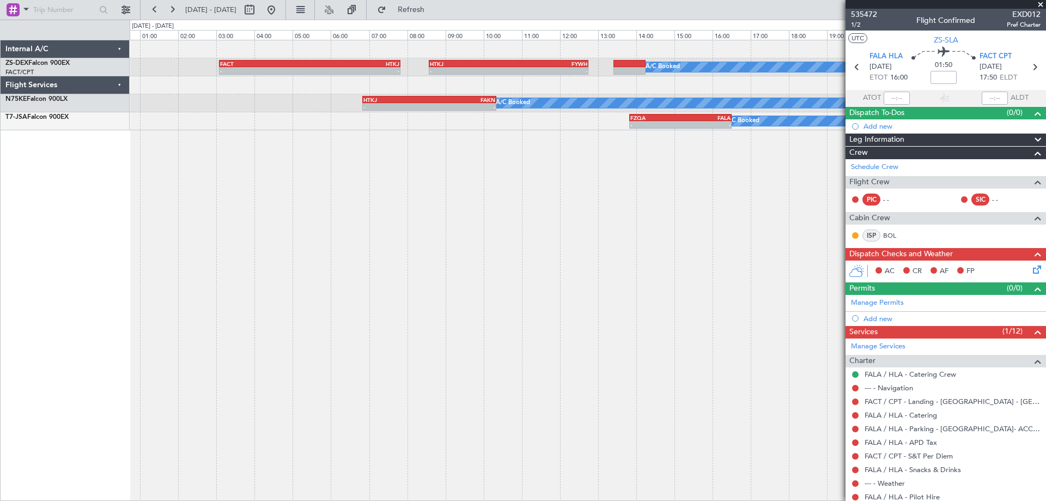
click at [476, 359] on div "- - FACT 03:05 Z HTKJ 07:50 Z - - HTKJ 08:35 Z FYWH 12:45 Z A/C Booked A/C Book…" at bounding box center [588, 270] width 916 height 461
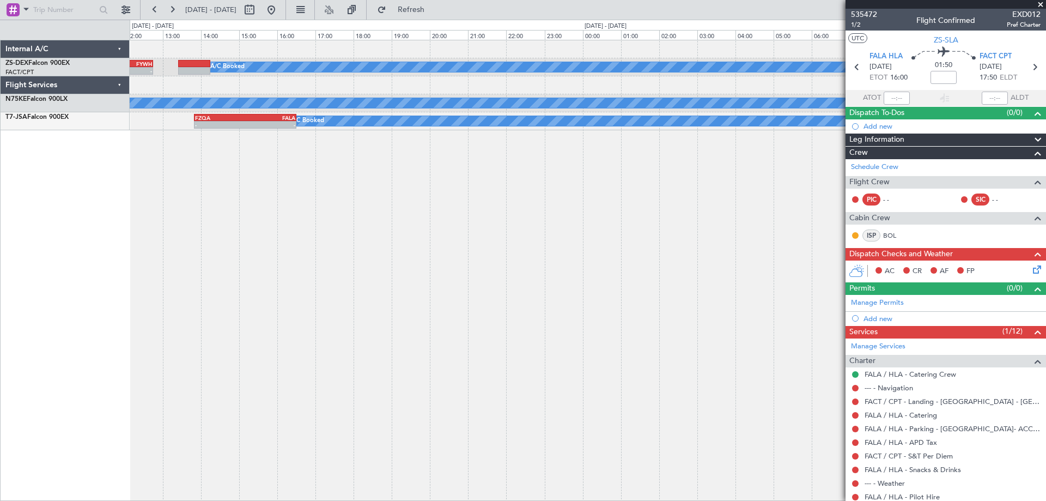
click at [276, 297] on div "- - HTKJ 08:35 Z FYWH 12:45 Z A/C Booked FACT 03:05 Z HTKJ 07:50 Z - - A/C Book…" at bounding box center [588, 270] width 916 height 461
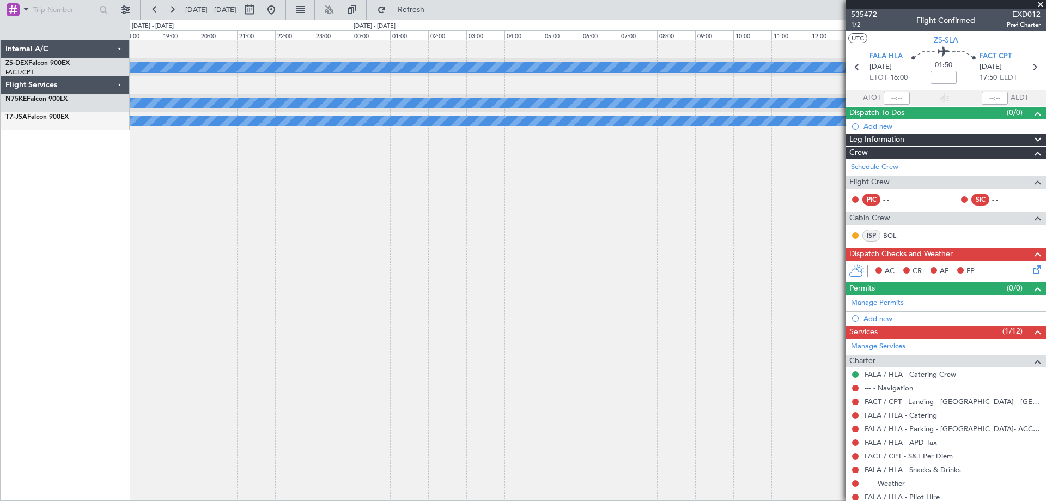
click at [239, 337] on div "A/C Booked HTKJ 08:35 Z FYWH 12:45 Z - - A/C Booked A/C Booked FZQA 13:50 Z FAL…" at bounding box center [588, 270] width 916 height 461
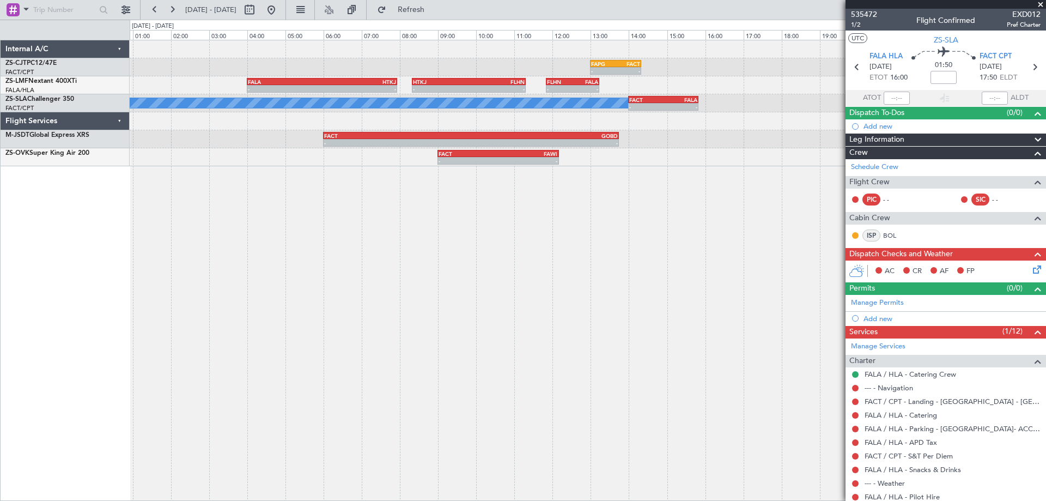
click at [550, 318] on div "- - FAPG 13:00 Z FACT 14:20 Z - - FALA 04:00 Z HTKJ 07:56 Z - - HTKJ 08:20 Z FL…" at bounding box center [588, 270] width 916 height 461
